Goal: Task Accomplishment & Management: Use online tool/utility

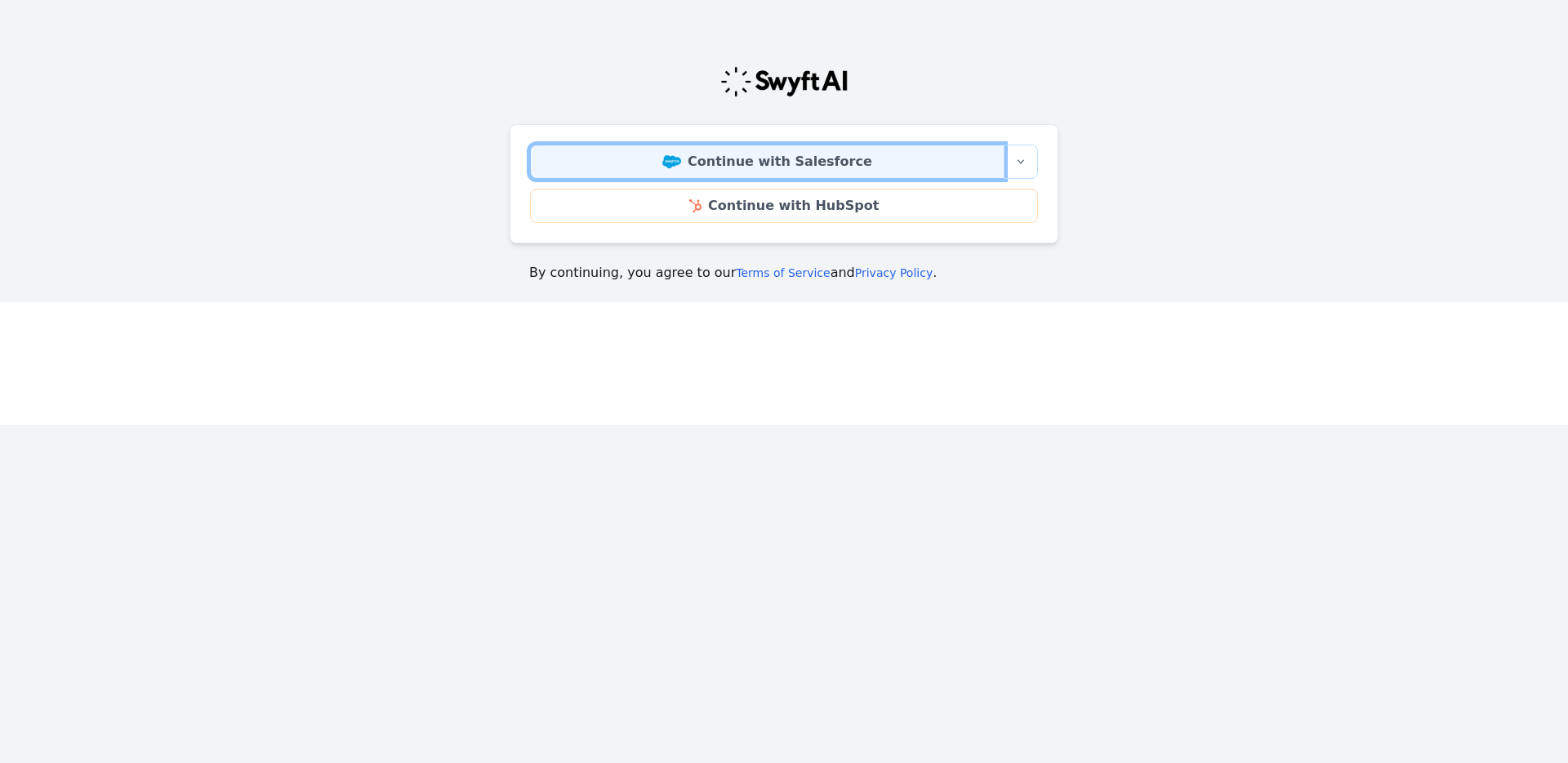
click at [681, 156] on img at bounding box center [671, 162] width 19 height 13
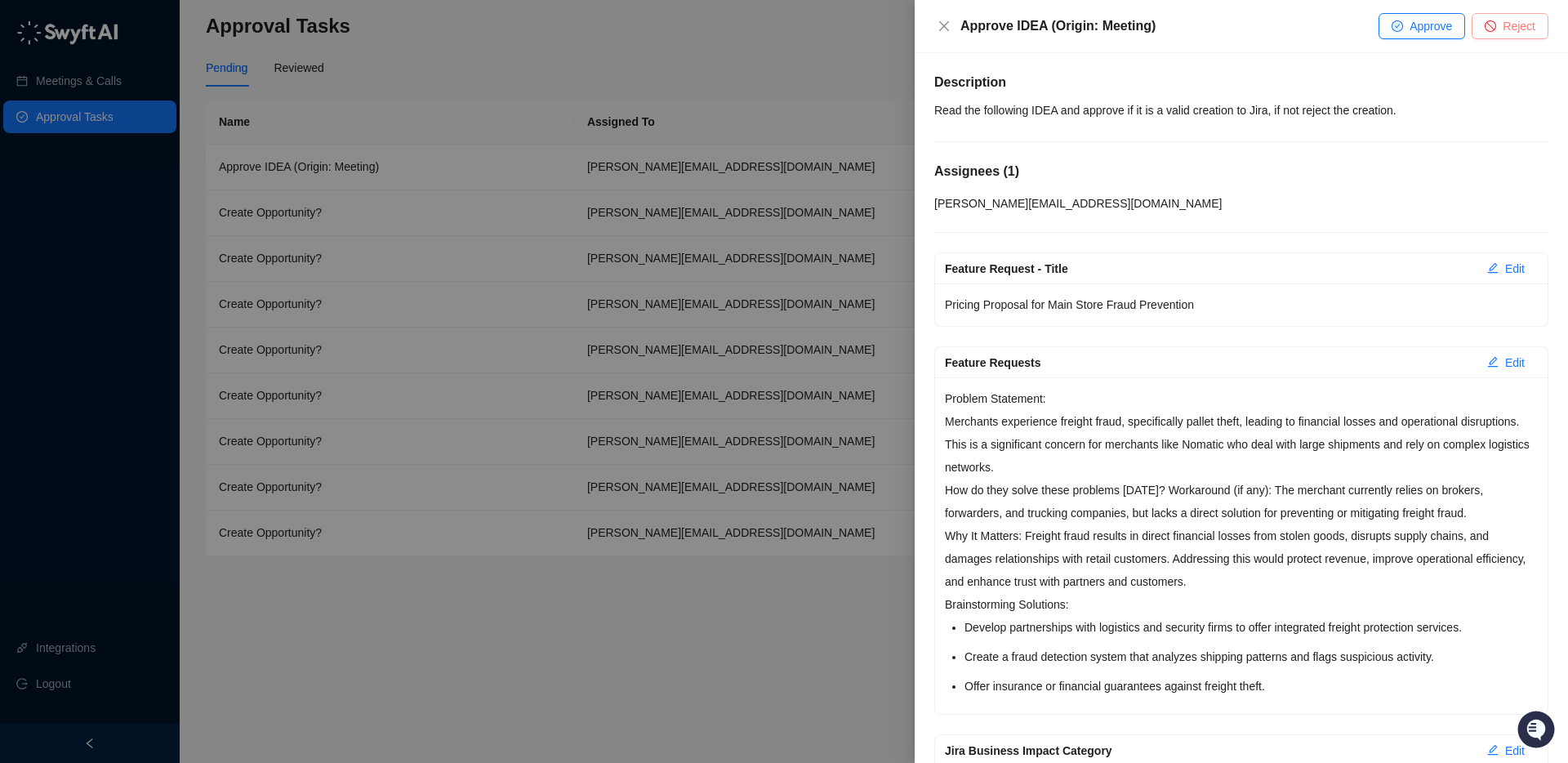
click at [1501, 29] on button "Reject" at bounding box center [1511, 26] width 77 height 26
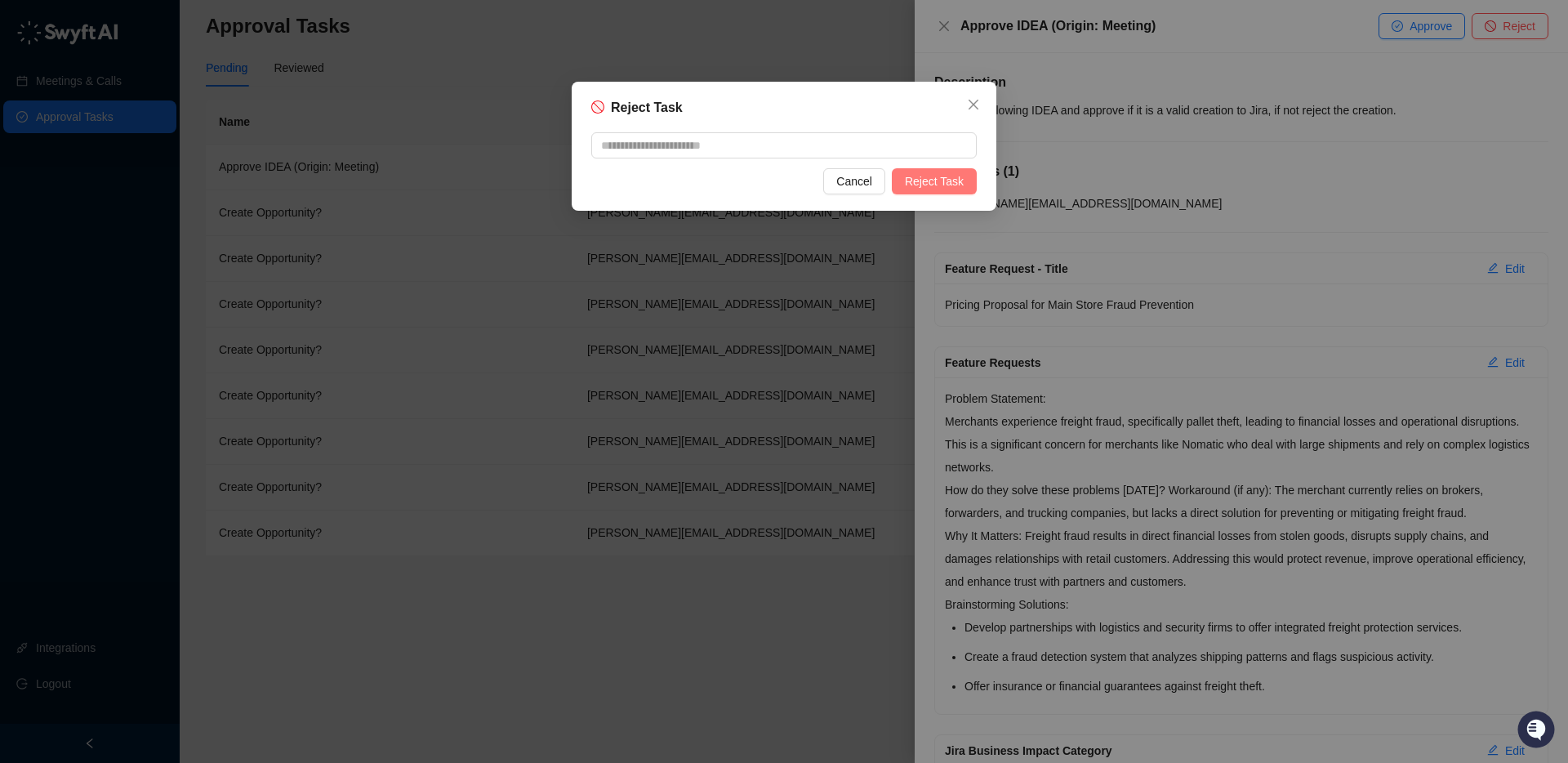
click at [942, 187] on span "Reject Task" at bounding box center [935, 182] width 59 height 18
